Goal: Task Accomplishment & Management: Complete application form

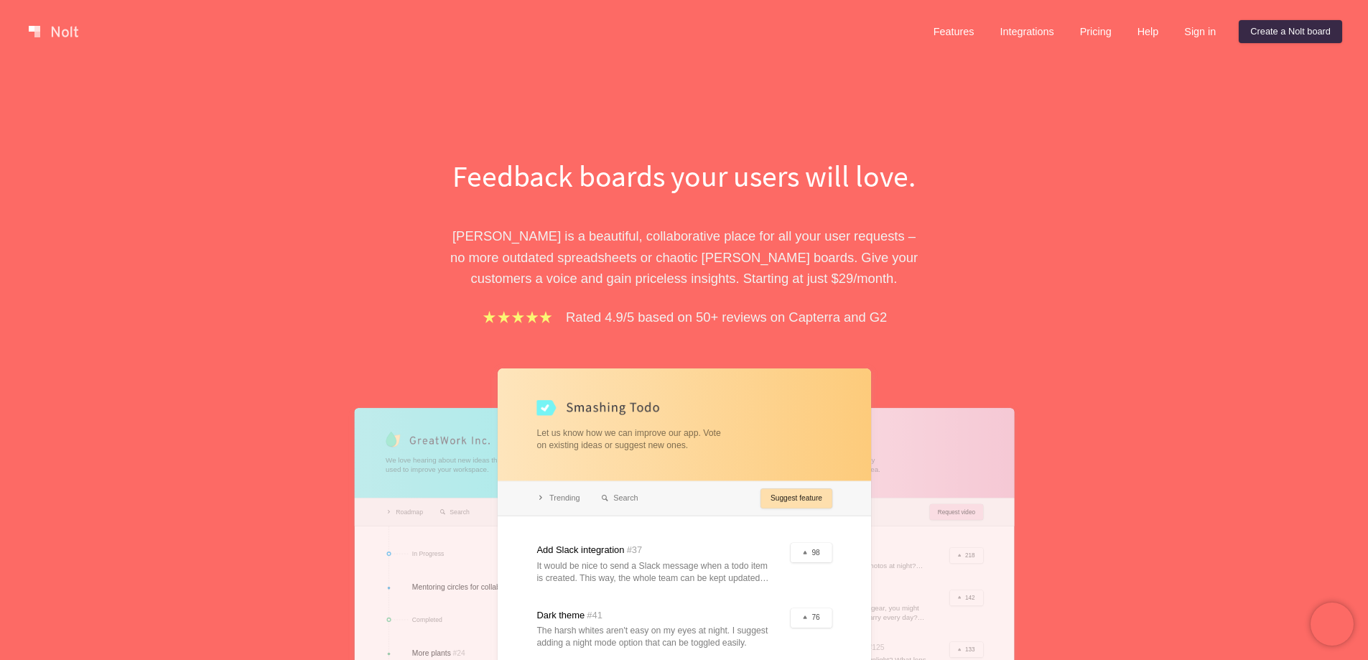
drag, startPoint x: 1200, startPoint y: 33, endPoint x: 829, endPoint y: 241, distance: 424.7
click at [1200, 32] on link "Sign in" at bounding box center [1200, 31] width 55 height 23
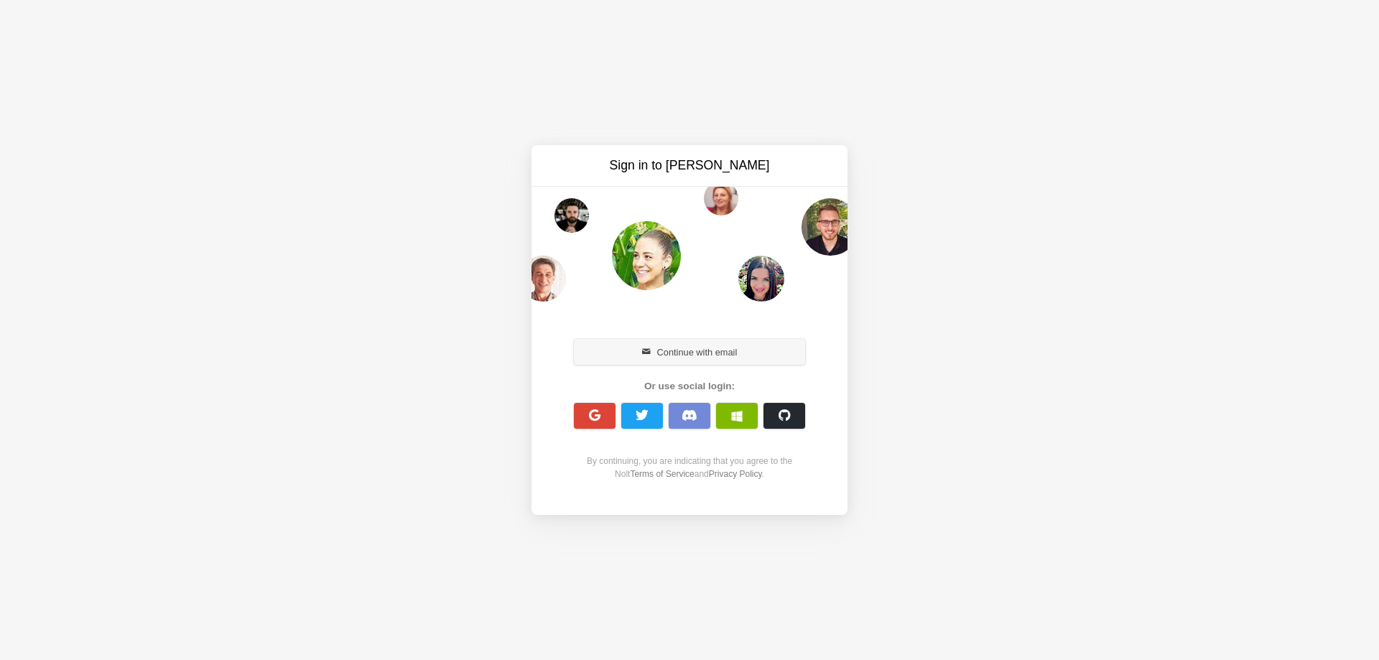
drag, startPoint x: 695, startPoint y: 340, endPoint x: 690, endPoint y: 360, distance: 20.0
click at [695, 342] on button "Continue with email" at bounding box center [689, 352] width 231 height 26
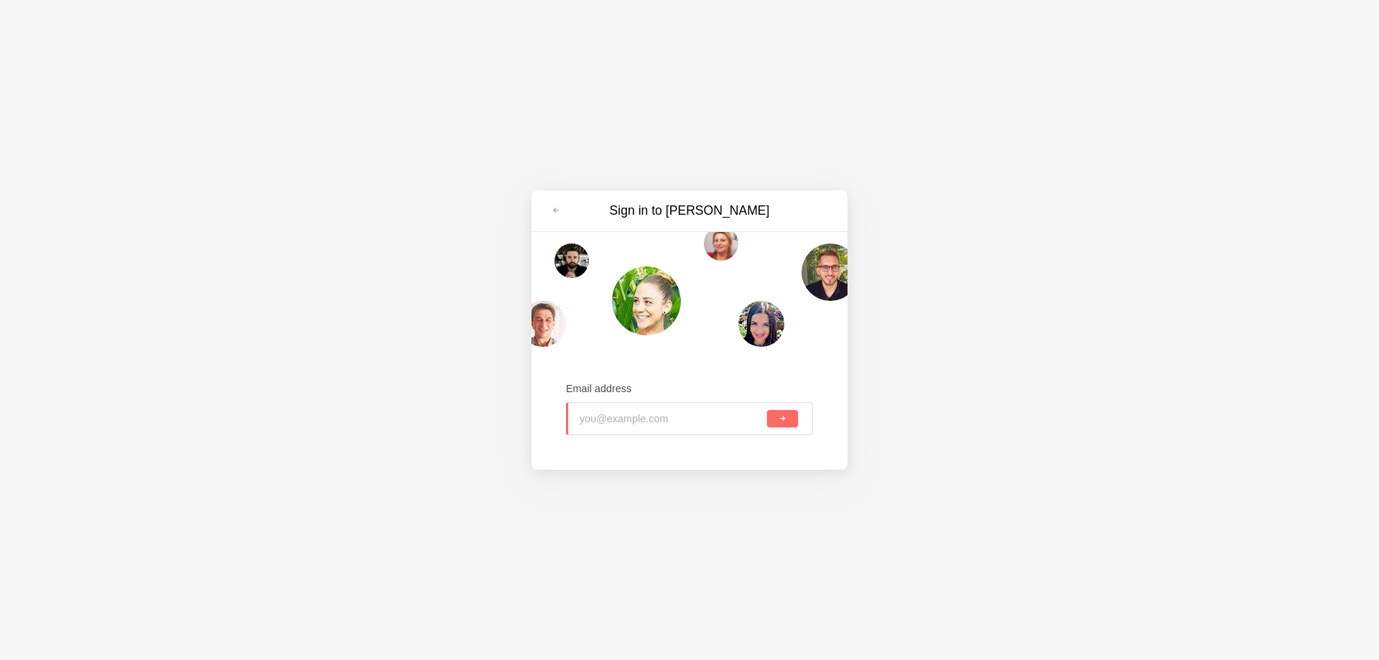
click at [659, 419] on input "email" at bounding box center [672, 419] width 185 height 32
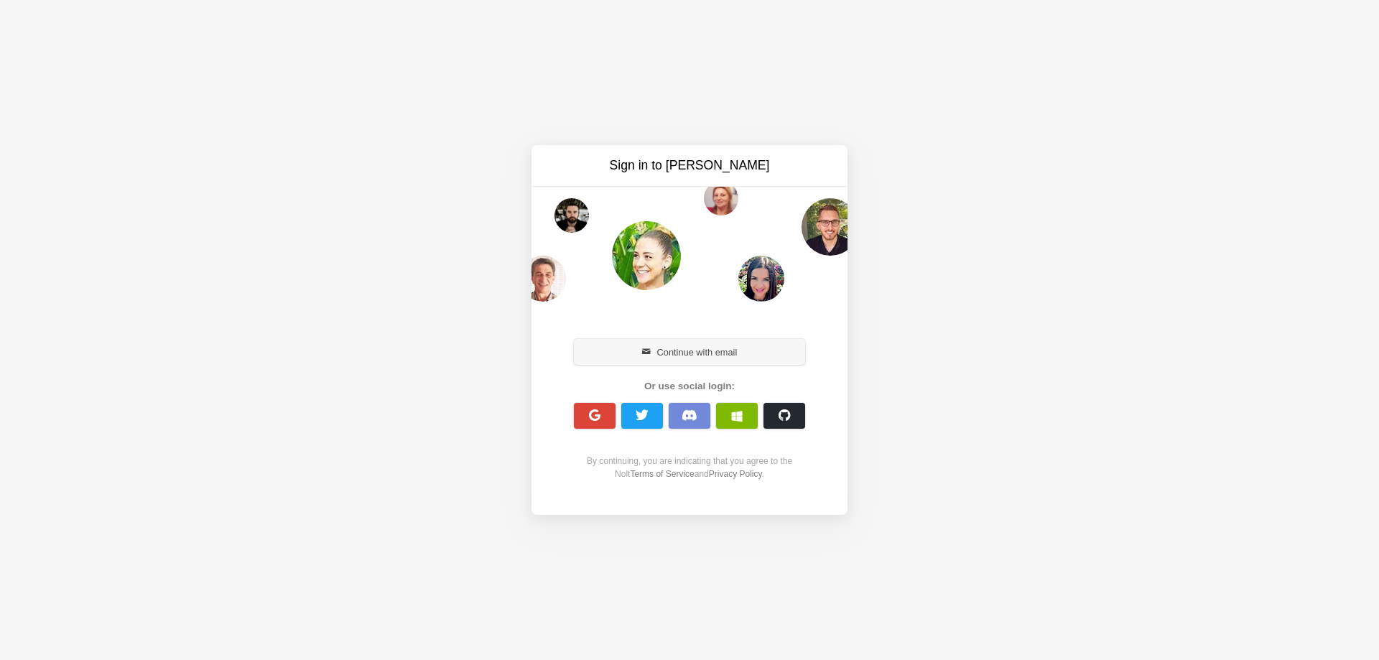
click at [661, 350] on button "Continue with email" at bounding box center [689, 352] width 231 height 26
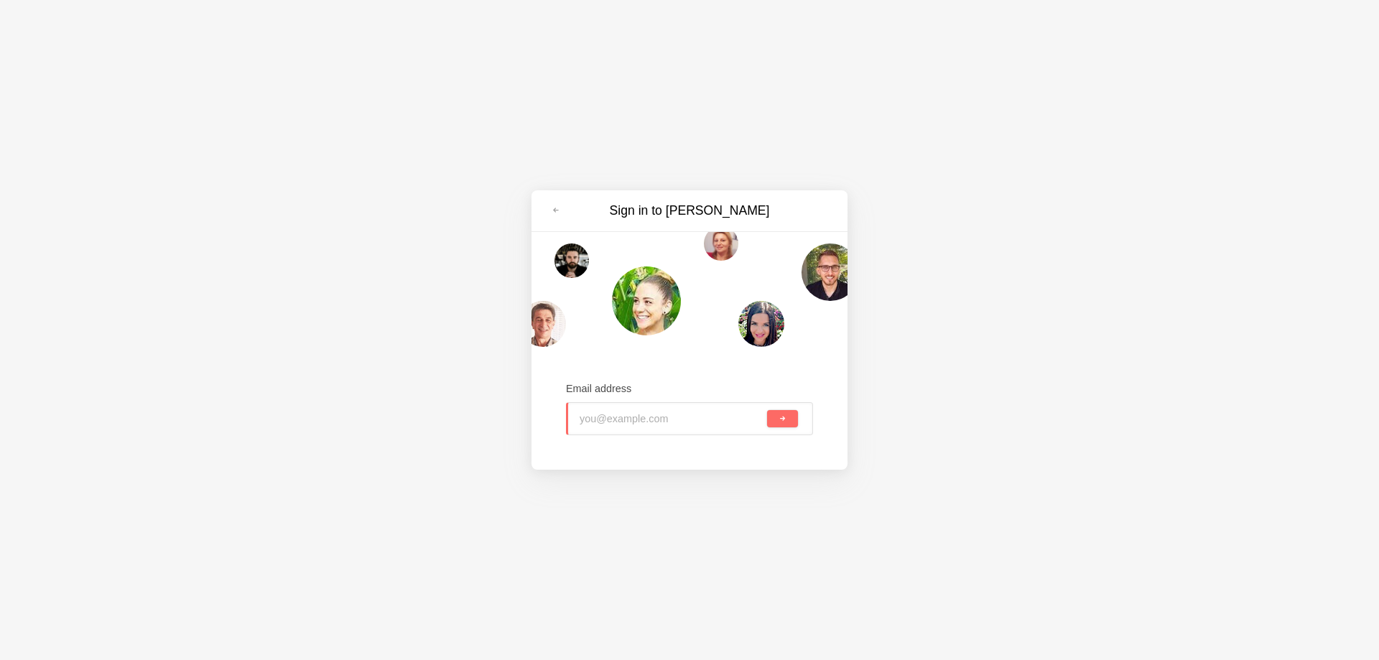
click at [651, 420] on input "email" at bounding box center [672, 419] width 185 height 32
paste input "[EMAIL_ADDRESS][DOMAIN_NAME]"
type input "[EMAIL_ADDRESS][DOMAIN_NAME]"
click at [789, 427] on button "submit" at bounding box center [782, 418] width 31 height 17
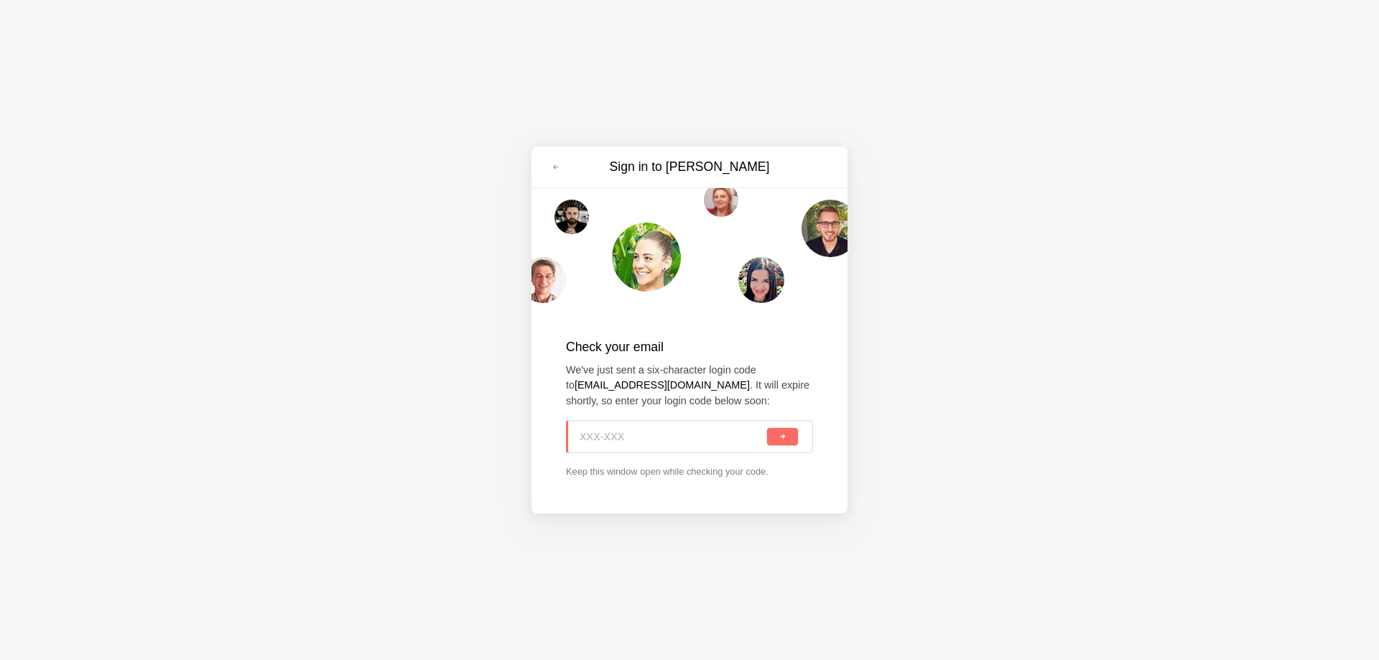
paste input "0V3-S2G"
type input "0V3-S2G"
click at [783, 436] on span "submit" at bounding box center [782, 437] width 8 height 8
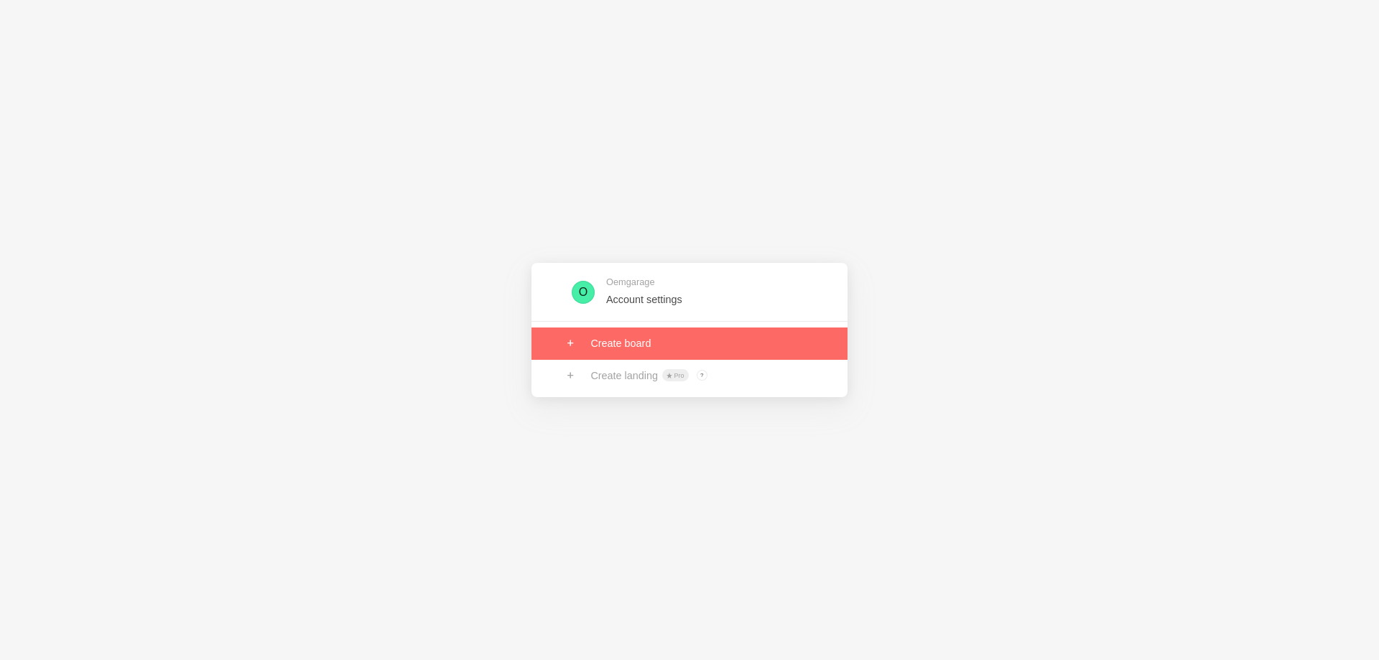
click at [661, 348] on link at bounding box center [689, 343] width 316 height 32
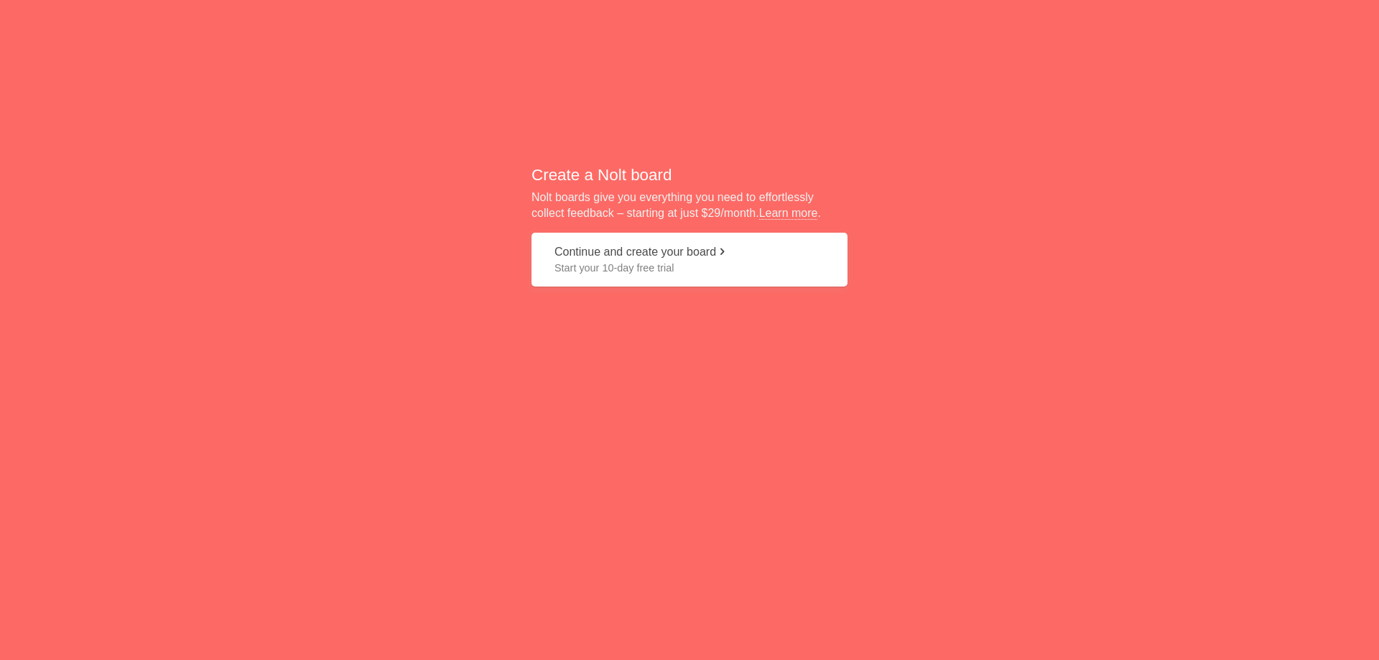
drag, startPoint x: 720, startPoint y: 254, endPoint x: 650, endPoint y: 360, distance: 127.5
click at [718, 262] on button "Continue and create your board Start your 10-day free trial" at bounding box center [689, 260] width 316 height 54
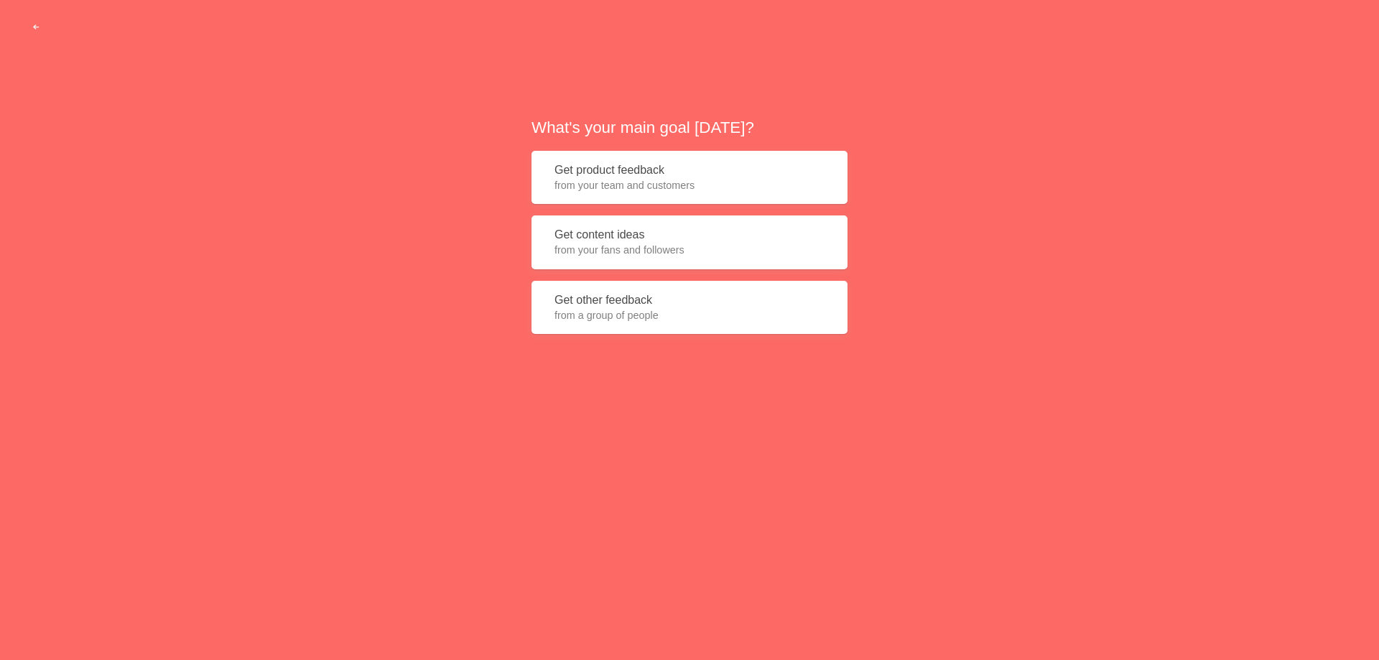
click at [629, 246] on span "from your fans and followers" at bounding box center [689, 250] width 270 height 14
